Goal: Use online tool/utility

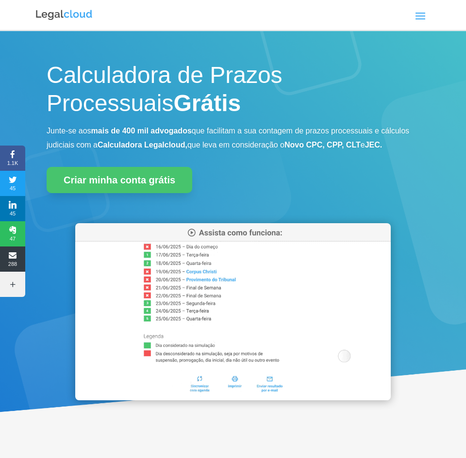
click at [424, 16] on span at bounding box center [420, 16] width 16 height 16
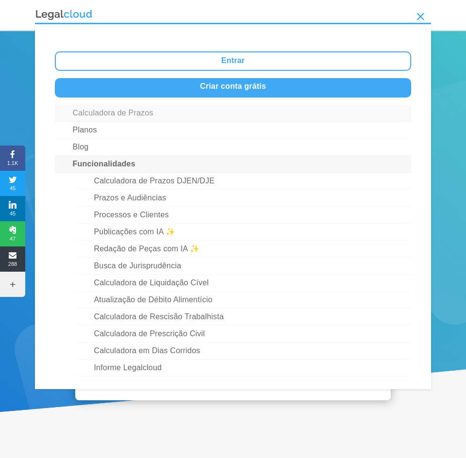
click at [106, 116] on link "Calculadora de Prazos" at bounding box center [233, 113] width 356 height 17
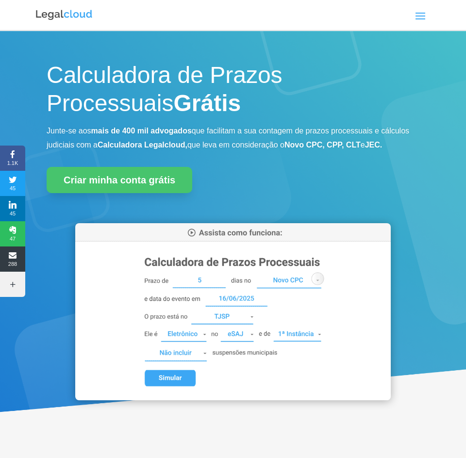
click at [424, 13] on span at bounding box center [420, 16] width 16 height 16
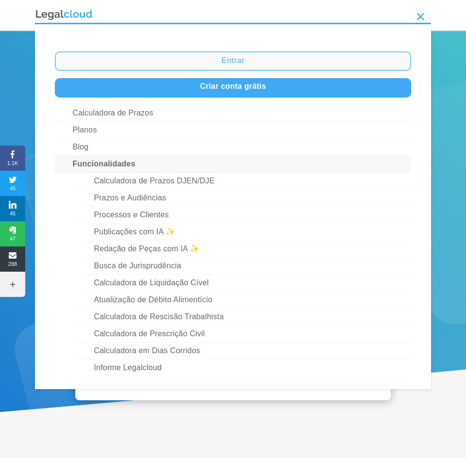
click at [201, 61] on link "Entrar" at bounding box center [233, 60] width 356 height 19
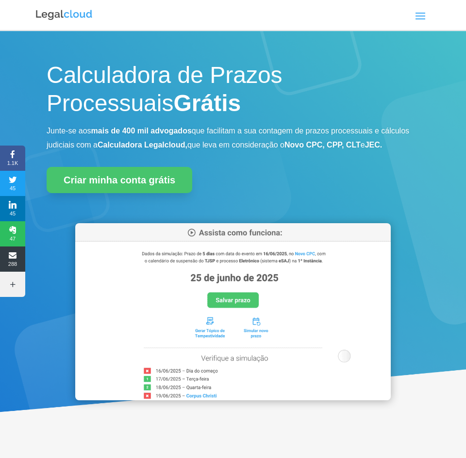
click at [419, 14] on span at bounding box center [420, 16] width 16 height 16
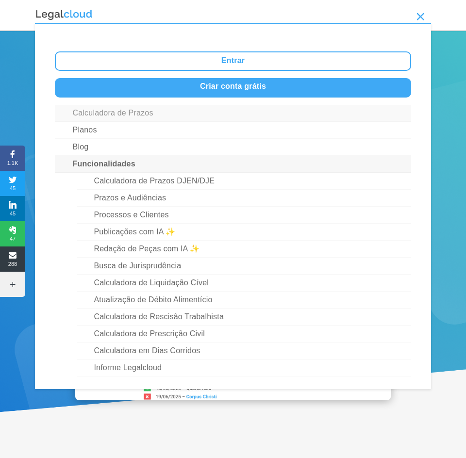
click at [107, 113] on link "Calculadora de Prazos" at bounding box center [233, 113] width 356 height 17
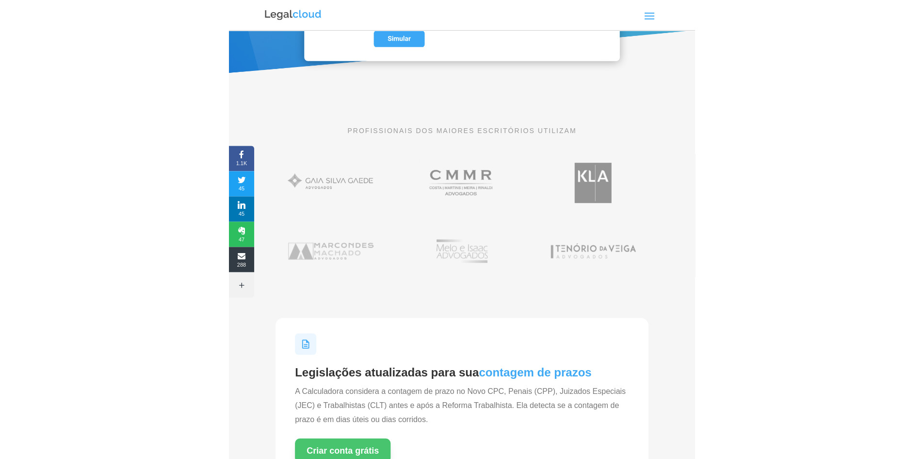
scroll to position [340, 0]
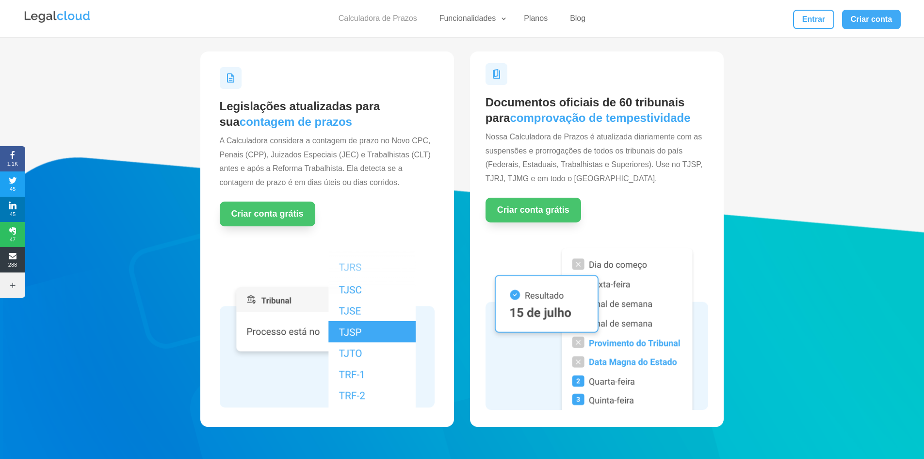
drag, startPoint x: 369, startPoint y: 18, endPoint x: 375, endPoint y: 30, distance: 13.0
click at [369, 18] on link "Calculadora de Prazos" at bounding box center [378, 21] width 90 height 14
